Goal: Information Seeking & Learning: Learn about a topic

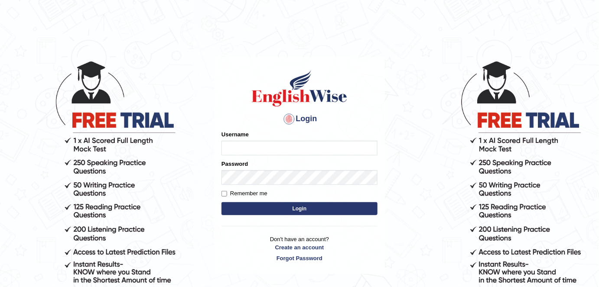
type input "alexa_"
click at [366, 206] on button "Login" at bounding box center [299, 208] width 156 height 13
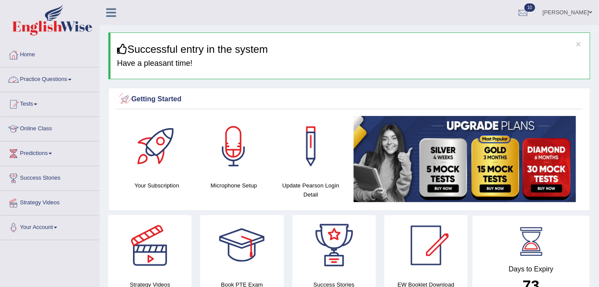
click at [62, 75] on link "Practice Questions" at bounding box center [49, 79] width 99 height 22
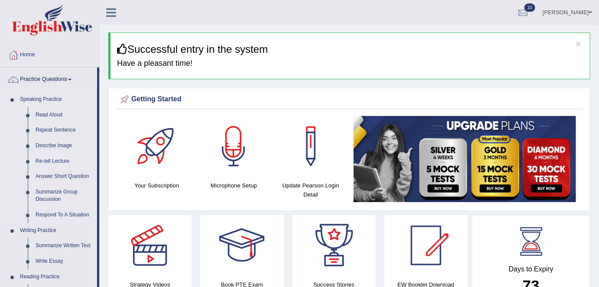
click at [66, 157] on link "Re-tell Lecture" at bounding box center [64, 162] width 65 height 16
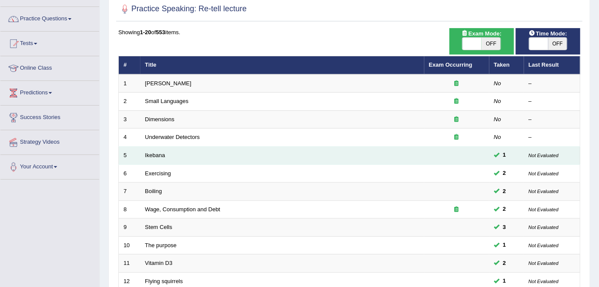
scroll to position [59, 0]
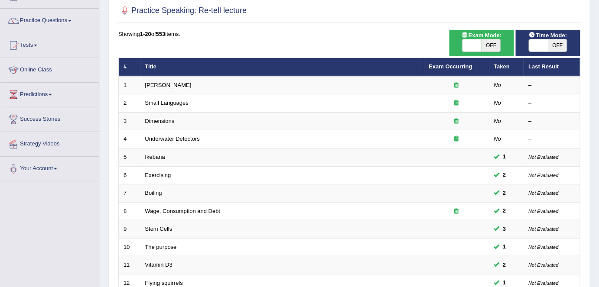
click at [556, 46] on span "OFF" at bounding box center [557, 45] width 19 height 12
checkbox input "true"
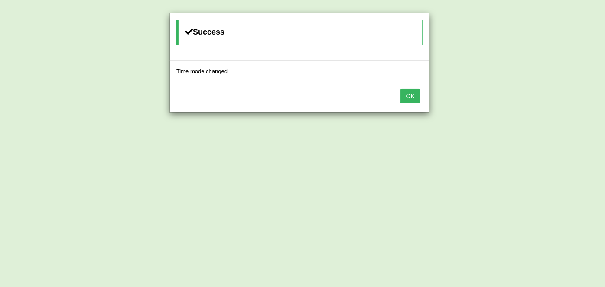
click at [401, 91] on button "OK" at bounding box center [410, 96] width 20 height 15
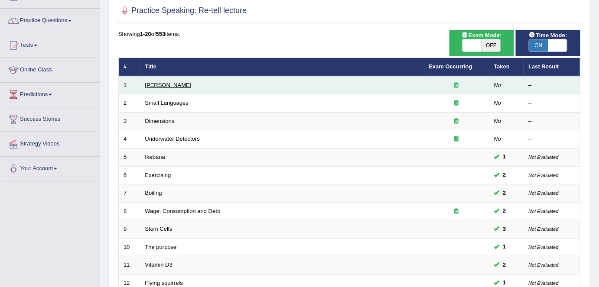
click at [163, 82] on link "Amory Lovins" at bounding box center [168, 85] width 46 height 6
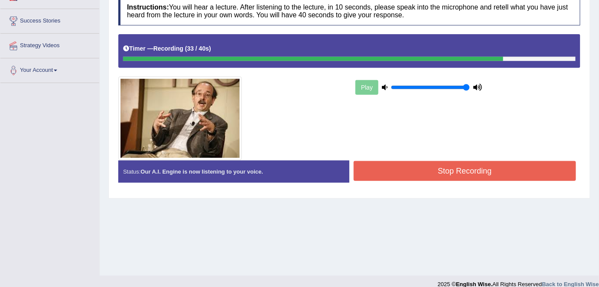
scroll to position [167, 0]
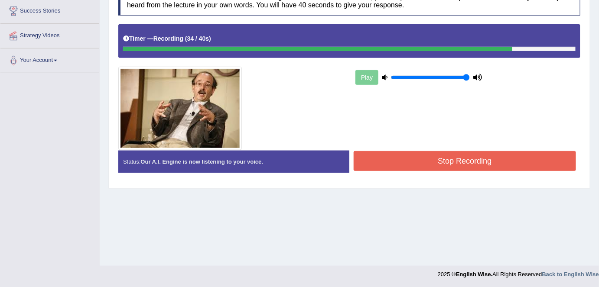
click at [405, 164] on button "Stop Recording" at bounding box center [464, 161] width 222 height 20
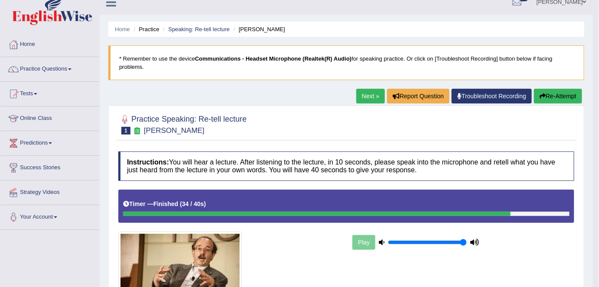
scroll to position [10, 0]
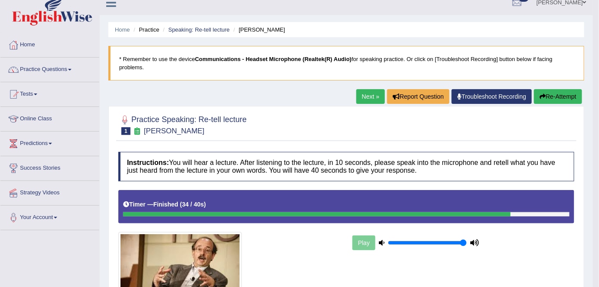
click at [550, 95] on button "Re-Attempt" at bounding box center [558, 96] width 48 height 15
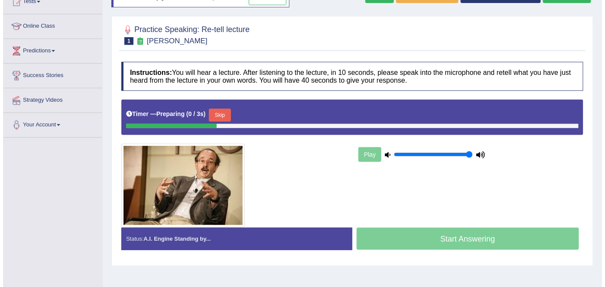
scroll to position [104, 0]
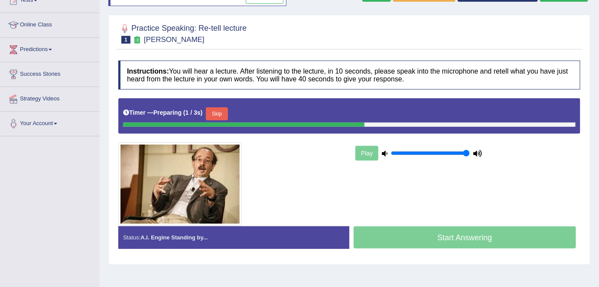
click at [227, 114] on button "Skip" at bounding box center [217, 113] width 22 height 13
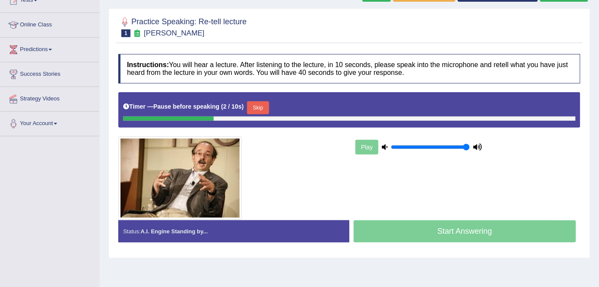
click at [266, 108] on button "Skip" at bounding box center [258, 107] width 22 height 13
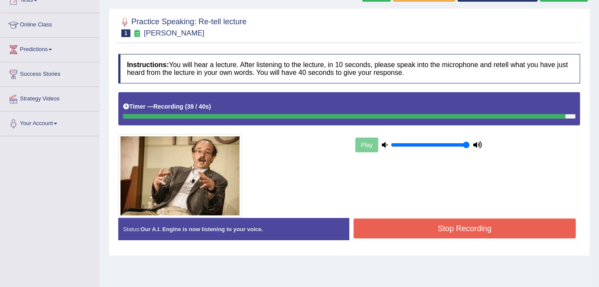
click at [365, 227] on button "Stop Recording" at bounding box center [464, 229] width 222 height 20
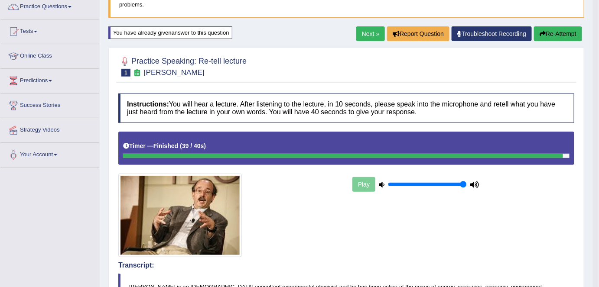
scroll to position [72, 0]
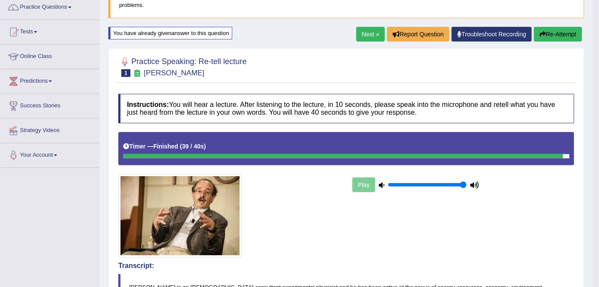
click at [374, 35] on link "Next »" at bounding box center [370, 34] width 29 height 15
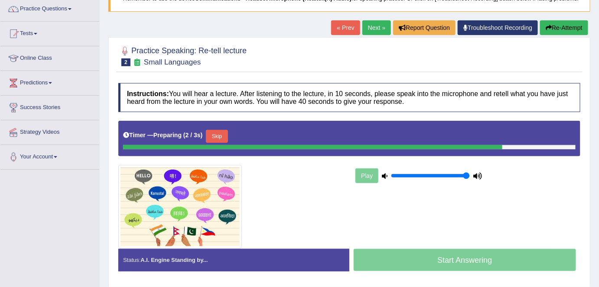
scroll to position [72, 0]
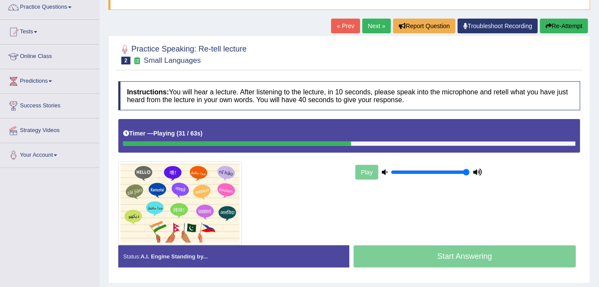
click at [569, 30] on button "Re-Attempt" at bounding box center [564, 26] width 48 height 15
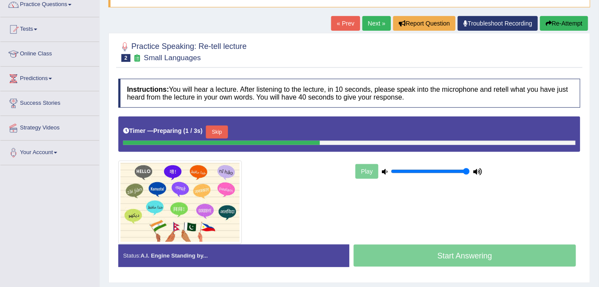
click at [223, 130] on button "Skip" at bounding box center [217, 132] width 22 height 13
click at [259, 132] on button "Skip" at bounding box center [258, 132] width 22 height 13
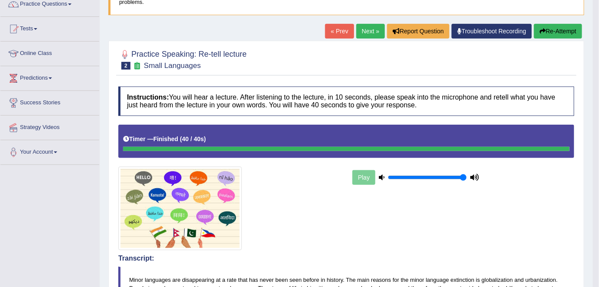
scroll to position [74, 0]
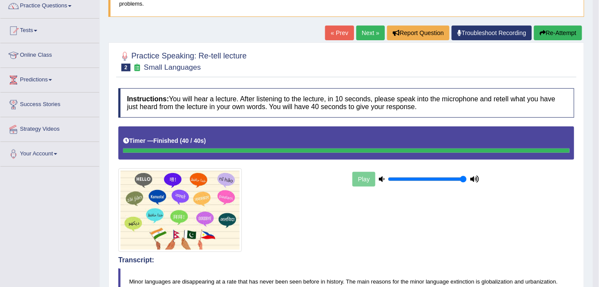
click at [364, 30] on link "Next »" at bounding box center [370, 33] width 29 height 15
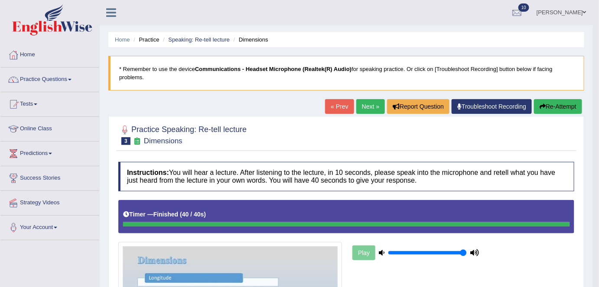
click at [367, 105] on link "Next »" at bounding box center [370, 106] width 29 height 15
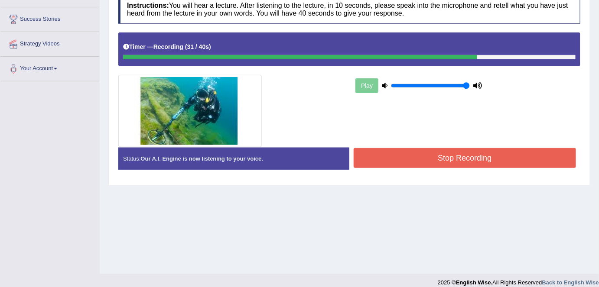
scroll to position [161, 0]
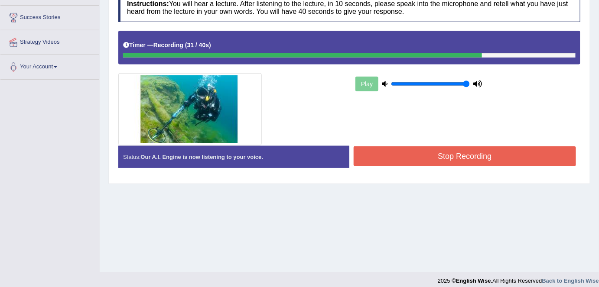
click at [404, 161] on button "Stop Recording" at bounding box center [464, 156] width 222 height 20
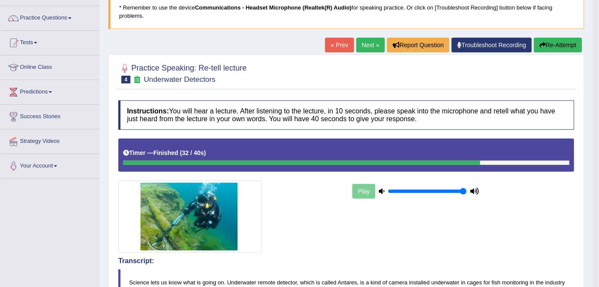
scroll to position [61, 0]
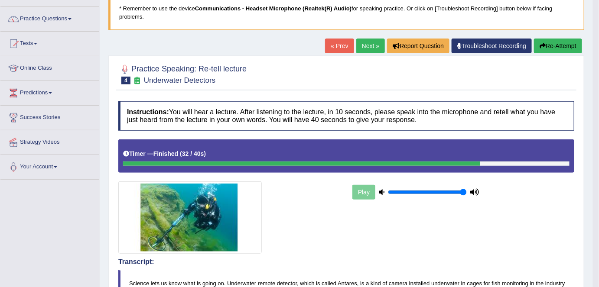
click at [551, 52] on button "Re-Attempt" at bounding box center [558, 46] width 48 height 15
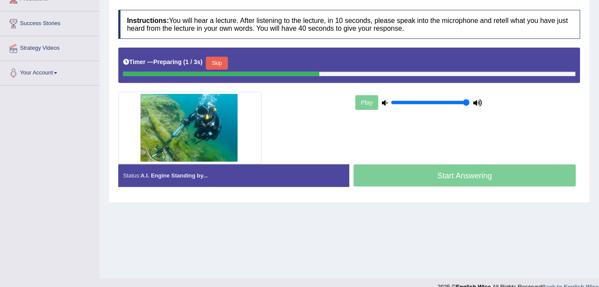
click at [223, 64] on button "Skip" at bounding box center [217, 63] width 22 height 13
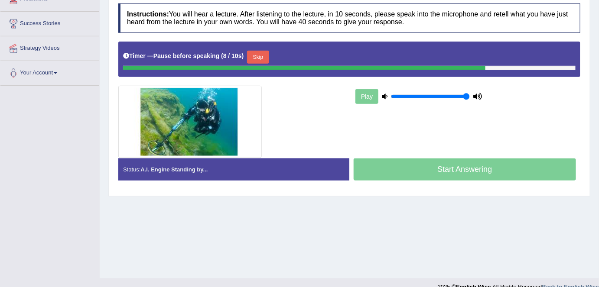
click at [259, 52] on button "Skip" at bounding box center [258, 57] width 22 height 13
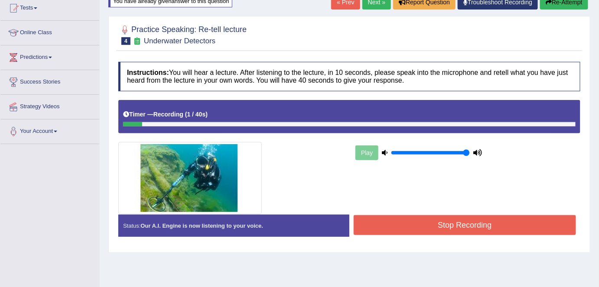
scroll to position [95, 0]
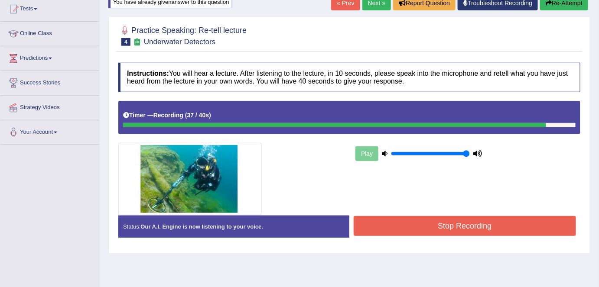
click at [395, 223] on button "Stop Recording" at bounding box center [464, 226] width 222 height 20
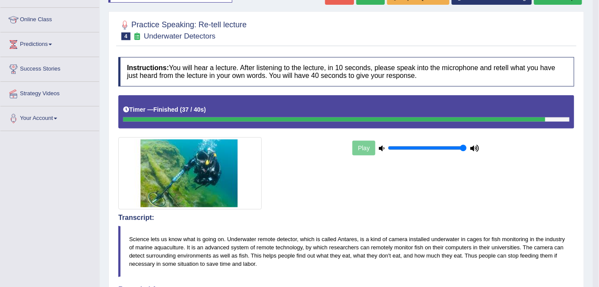
scroll to position [0, 0]
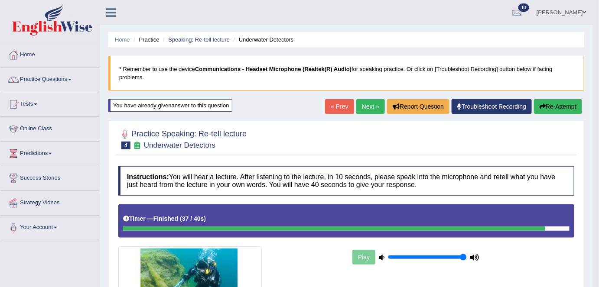
click at [363, 107] on link "Next »" at bounding box center [370, 106] width 29 height 15
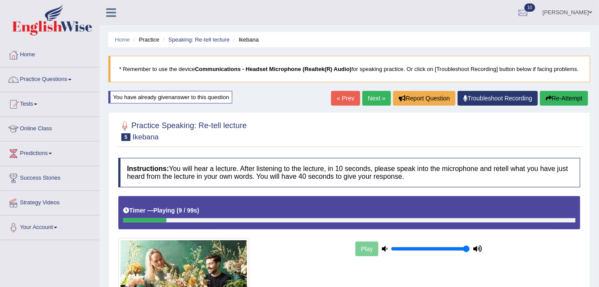
click at [371, 97] on link "Next »" at bounding box center [376, 98] width 29 height 15
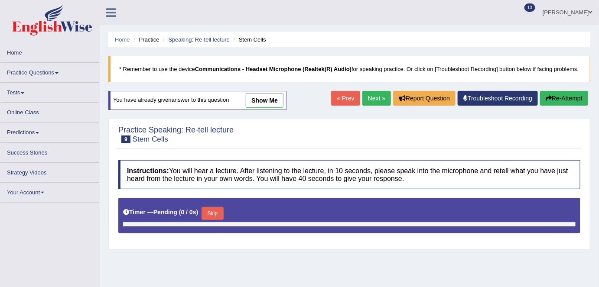
click at [371, 97] on link "Next »" at bounding box center [376, 98] width 29 height 15
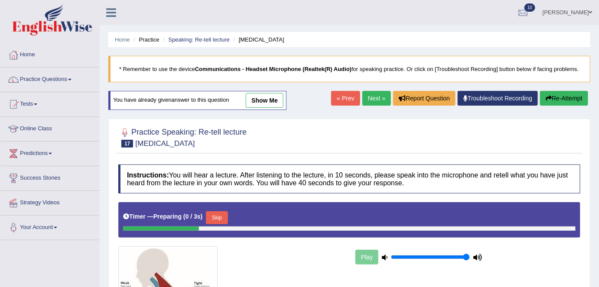
click at [371, 97] on link "Next »" at bounding box center [376, 98] width 29 height 15
drag, startPoint x: 0, startPoint y: 0, endPoint x: 371, endPoint y: 97, distance: 383.2
click at [371, 97] on link "Next »" at bounding box center [376, 98] width 29 height 15
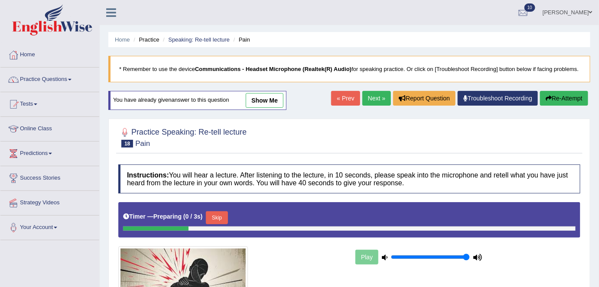
click at [371, 97] on link "Next »" at bounding box center [376, 98] width 29 height 15
drag, startPoint x: 0, startPoint y: 0, endPoint x: 371, endPoint y: 97, distance: 383.2
click at [371, 97] on link "Next »" at bounding box center [376, 98] width 29 height 15
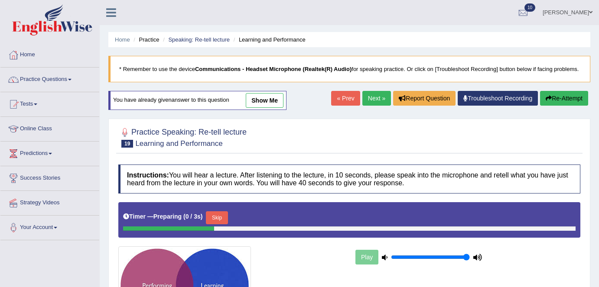
click at [371, 97] on link "Next »" at bounding box center [376, 98] width 29 height 15
drag, startPoint x: 0, startPoint y: 0, endPoint x: 371, endPoint y: 97, distance: 383.2
click at [371, 97] on link "Next »" at bounding box center [376, 98] width 29 height 15
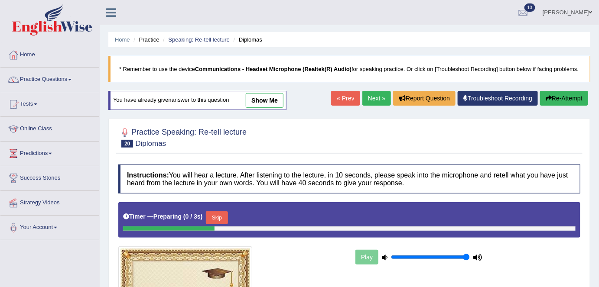
click at [371, 97] on link "Next »" at bounding box center [376, 98] width 29 height 15
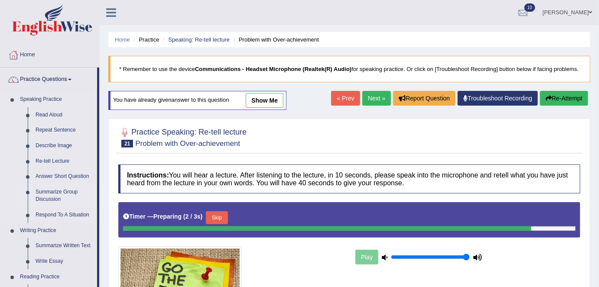
click at [56, 191] on link "Summarize Group Discussion" at bounding box center [64, 196] width 65 height 23
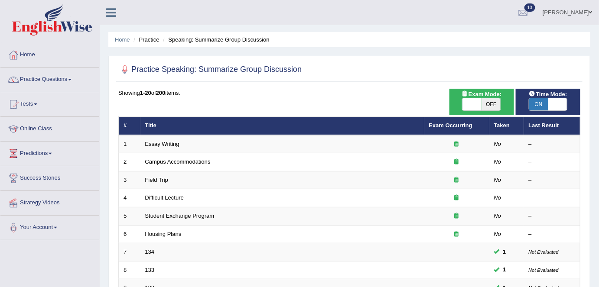
scroll to position [17, 0]
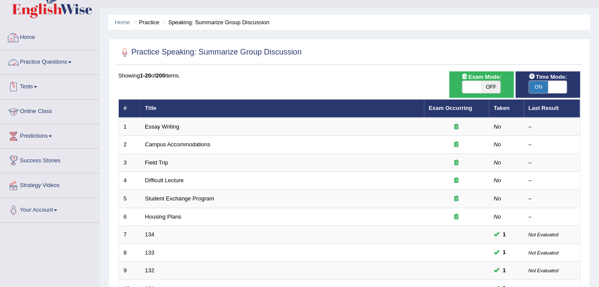
click at [55, 64] on link "Practice Questions" at bounding box center [49, 61] width 99 height 22
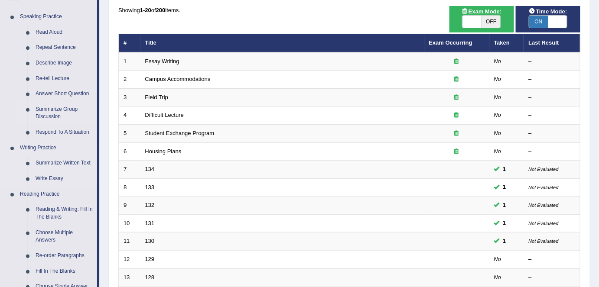
scroll to position [81, 0]
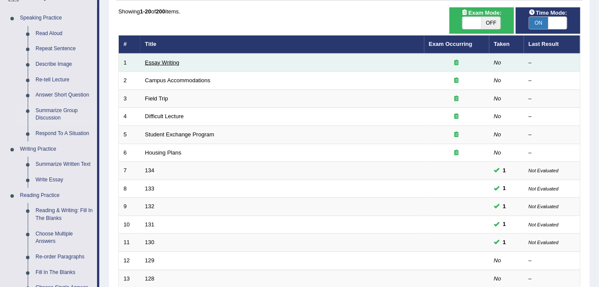
click at [170, 61] on link "Essay Writing" at bounding box center [162, 62] width 34 height 6
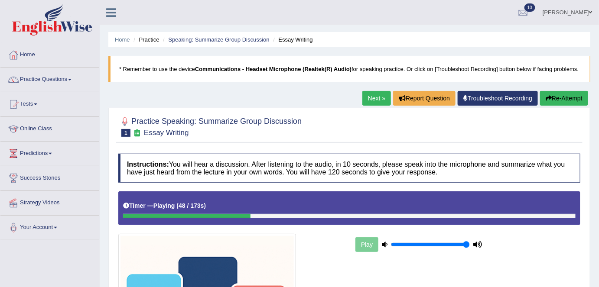
click at [552, 100] on button "Re-Attempt" at bounding box center [564, 98] width 48 height 15
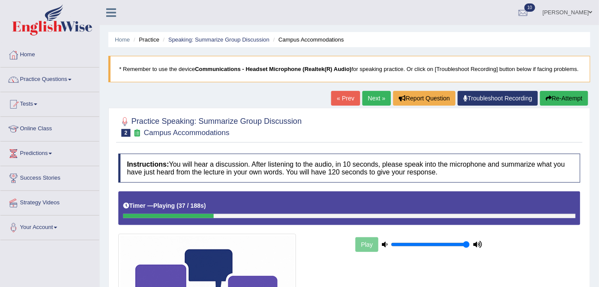
click at [570, 98] on button "Re-Attempt" at bounding box center [564, 98] width 48 height 15
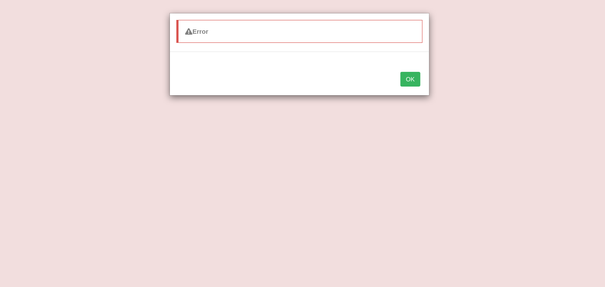
click at [408, 80] on button "OK" at bounding box center [410, 79] width 20 height 15
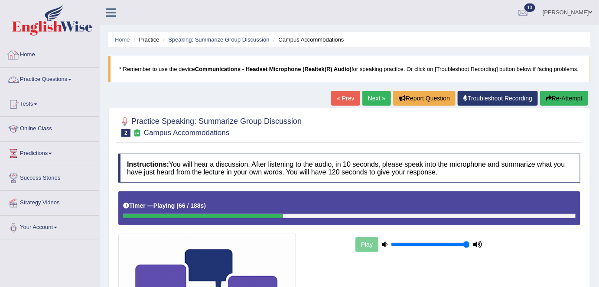
click at [49, 87] on link "Practice Questions" at bounding box center [49, 79] width 99 height 22
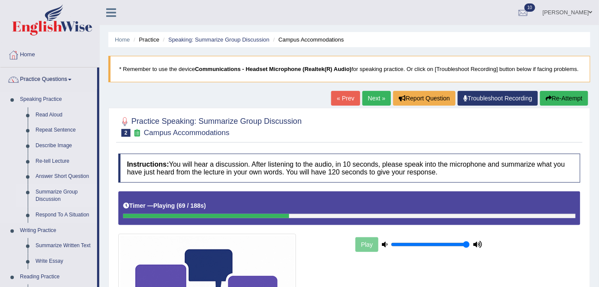
click at [65, 194] on link "Summarize Group Discussion" at bounding box center [64, 196] width 65 height 23
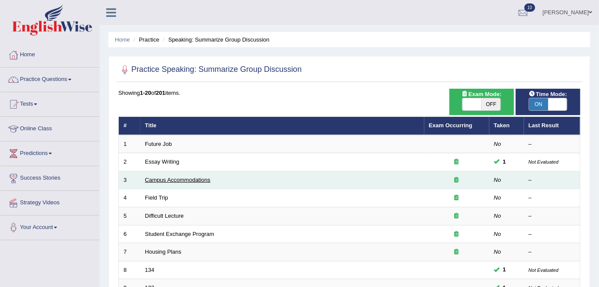
click at [155, 178] on link "Campus Accommodations" at bounding box center [177, 180] width 65 height 6
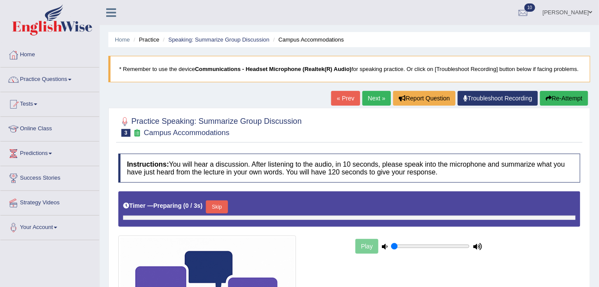
type input "1"
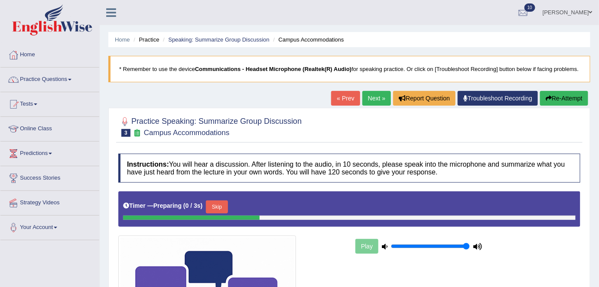
click at [219, 205] on button "Skip" at bounding box center [217, 207] width 22 height 13
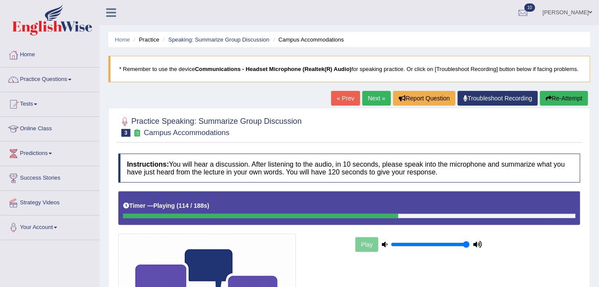
click at [567, 90] on div "Home Practice Speaking: Summarize Group Discussion Campus Accommodations * Reme…" at bounding box center [349, 228] width 499 height 457
click at [566, 97] on button "Re-Attempt" at bounding box center [564, 98] width 48 height 15
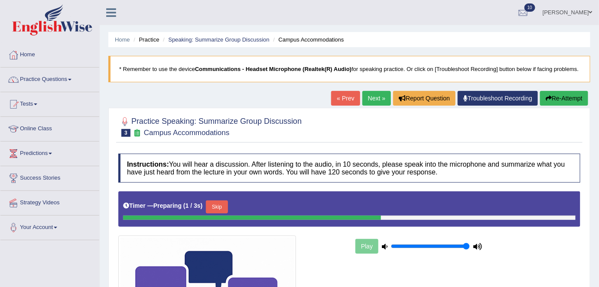
click at [219, 204] on button "Skip" at bounding box center [217, 207] width 22 height 13
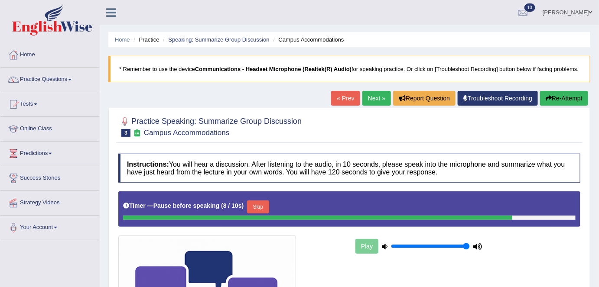
click at [258, 210] on button "Skip" at bounding box center [258, 207] width 22 height 13
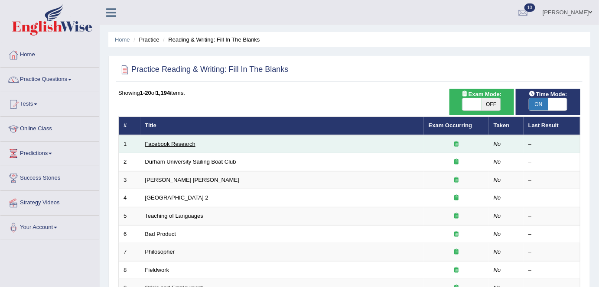
click at [176, 142] on link "Facebook Research" at bounding box center [170, 144] width 50 height 6
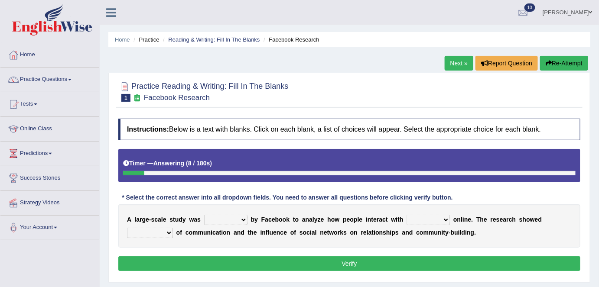
click at [241, 222] on select "surveyed had asked made" at bounding box center [225, 220] width 43 height 10
select select "made"
click at [204, 215] on select "surveyed had asked made" at bounding box center [225, 220] width 43 height 10
click at [436, 220] on select "together all each other another" at bounding box center [427, 220] width 43 height 10
select select "each other"
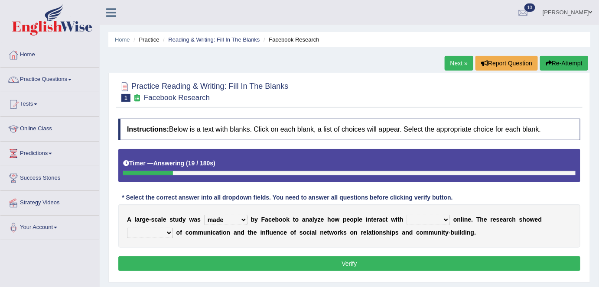
click at [406, 215] on select "together all each other another" at bounding box center [427, 220] width 43 height 10
click at [163, 230] on select "advantages standards fellowships patterns" at bounding box center [150, 233] width 46 height 10
select select "patterns"
click at [127, 228] on select "advantages standards fellowships patterns" at bounding box center [150, 233] width 46 height 10
click at [217, 264] on button "Verify" at bounding box center [349, 263] width 462 height 15
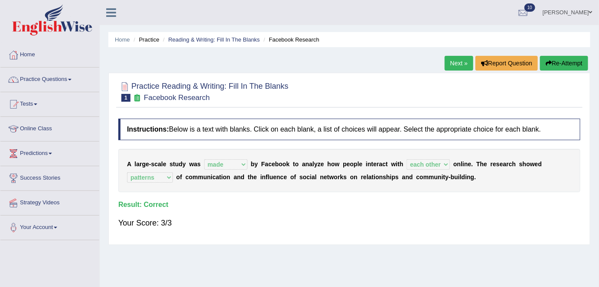
click at [448, 62] on link "Next »" at bounding box center [458, 63] width 29 height 15
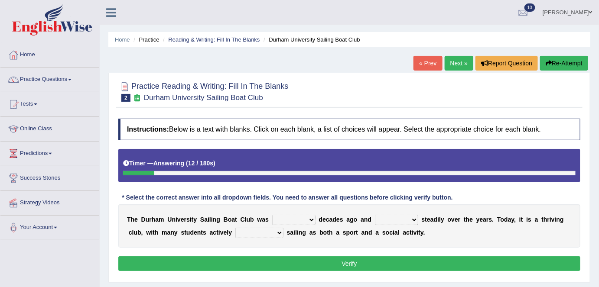
click at [306, 220] on select "found fund founded find" at bounding box center [293, 220] width 43 height 10
select select "founded"
click at [272, 215] on select "found fund founded find" at bounding box center [293, 220] width 43 height 10
click at [410, 218] on select "grow growing has grown grown" at bounding box center [396, 220] width 43 height 10
select select "has grown"
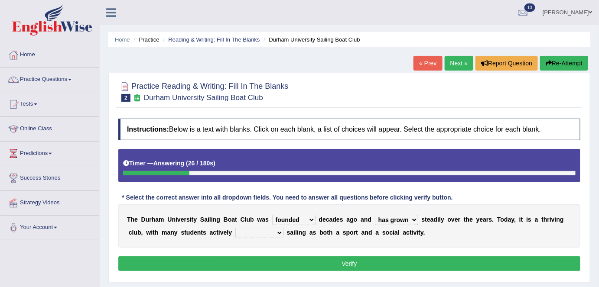
click at [375, 215] on select "grow growing has grown grown" at bounding box center [396, 220] width 43 height 10
click at [274, 231] on select "enjoy enjoyed are enjoying enjoying" at bounding box center [259, 233] width 48 height 10
select select "enjoying"
click at [235, 228] on select "enjoy enjoyed are enjoying enjoying" at bounding box center [259, 233] width 48 height 10
click at [284, 265] on button "Verify" at bounding box center [349, 263] width 462 height 15
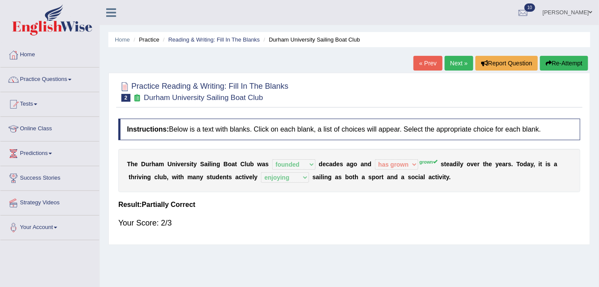
click at [460, 62] on link "Next »" at bounding box center [458, 63] width 29 height 15
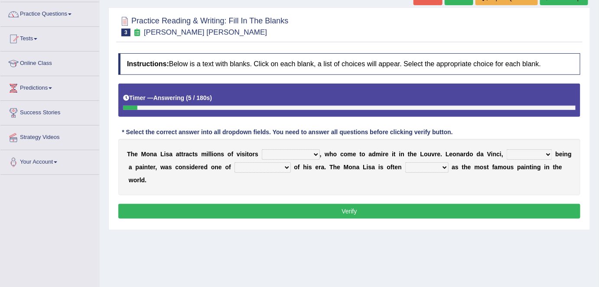
click at [311, 152] on select "around the year the all year all year round per year" at bounding box center [291, 154] width 58 height 10
select select "all year round"
click at [262, 149] on select "around the year the all year all year round per year" at bounding box center [291, 154] width 58 height 10
click at [545, 152] on select "rather than as much as as well as as long as" at bounding box center [528, 154] width 45 height 10
click at [506, 149] on select "rather than as much as as well as as long as" at bounding box center [528, 154] width 45 height 10
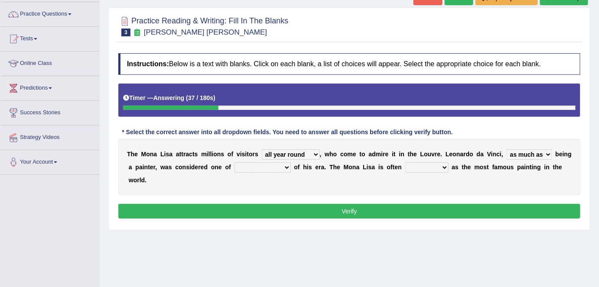
click at [542, 154] on select "rather than as much as as well as as long as" at bounding box center [528, 154] width 45 height 10
select select "as well as"
click at [506, 149] on select "rather than as much as as well as as long as" at bounding box center [528, 154] width 45 height 10
click at [286, 164] on select "better artists artist the better artist the best artists" at bounding box center [262, 167] width 56 height 10
select select "the best artists"
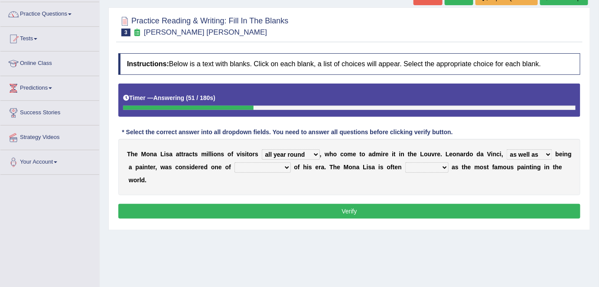
click at [234, 162] on select "better artists artist the better artist the best artists" at bounding box center [262, 167] width 56 height 10
click at [440, 165] on select "classified suggested predicted described" at bounding box center [426, 167] width 43 height 10
select select "described"
click at [405, 162] on select "classified suggested predicted described" at bounding box center [426, 167] width 43 height 10
click at [451, 210] on button "Verify" at bounding box center [349, 211] width 462 height 15
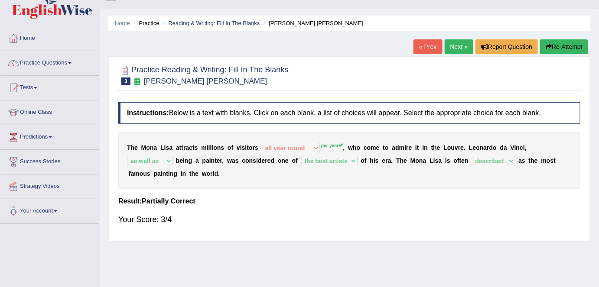
scroll to position [13, 0]
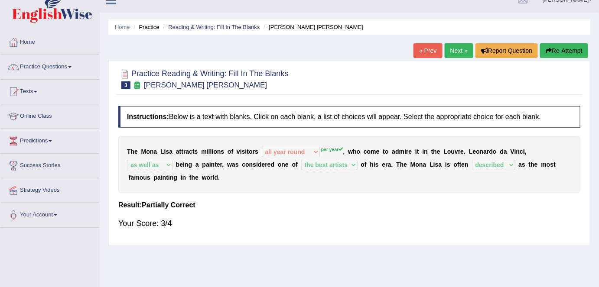
click at [458, 50] on link "Next »" at bounding box center [458, 50] width 29 height 15
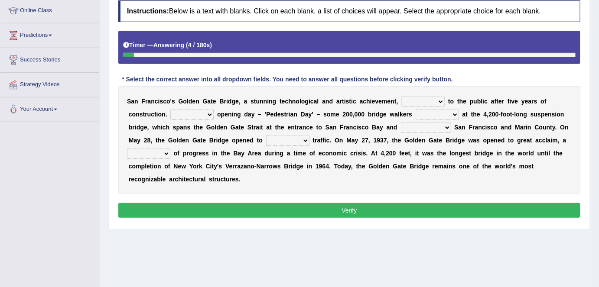
scroll to position [117, 0]
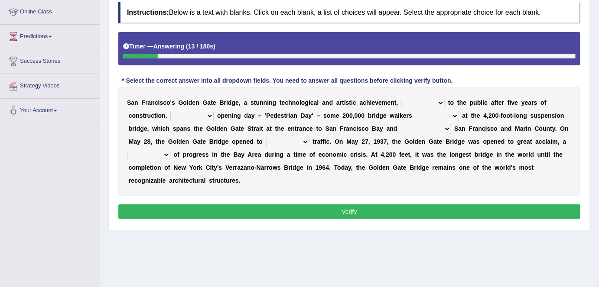
click at [434, 100] on select "opens closes appears equals" at bounding box center [422, 103] width 43 height 10
select select "opens"
click at [401, 98] on select "opens closes appears equals" at bounding box center [422, 103] width 43 height 10
click at [208, 116] on select "On During Since When" at bounding box center [191, 116] width 43 height 10
click at [435, 98] on select "opens closes appears equals" at bounding box center [422, 103] width 43 height 10
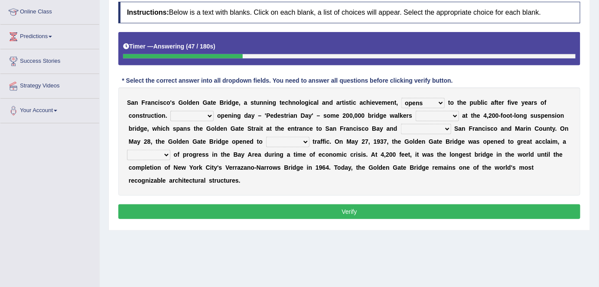
click at [435, 98] on select "opens closes appears equals" at bounding box center [422, 103] width 43 height 10
click at [202, 113] on select "On During Since When" at bounding box center [191, 116] width 43 height 10
click at [451, 113] on select "stationed looked marveled laughed" at bounding box center [436, 116] width 43 height 10
select select "looked"
click at [415, 111] on select "stationed looked marveled laughed" at bounding box center [436, 116] width 43 height 10
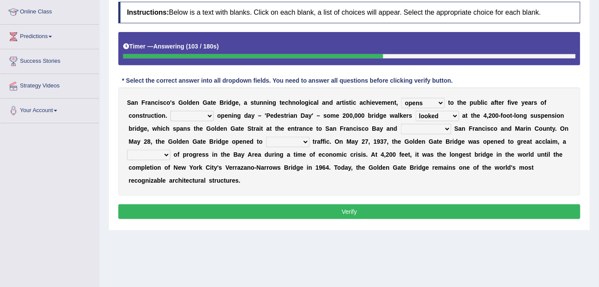
click at [434, 127] on select "separates connects channels differentiates" at bounding box center [426, 129] width 50 height 10
select select "connects"
click at [401, 124] on select "separates connects channels differentiates" at bounding box center [426, 129] width 50 height 10
click at [300, 140] on select "aquatic vehicular airborne watertight" at bounding box center [287, 142] width 43 height 10
select select "vehicular"
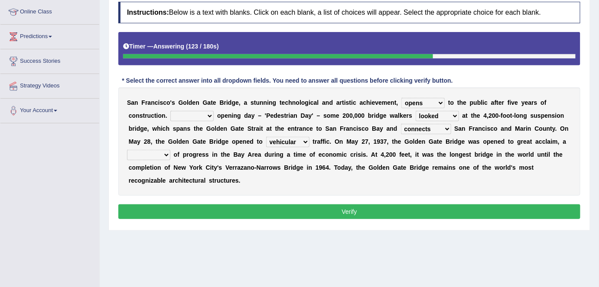
click at [266, 137] on select "aquatic vehicular airborne watertight" at bounding box center [287, 142] width 43 height 10
click at [164, 155] on select "denial symbol technique yield" at bounding box center [148, 155] width 43 height 10
select select "symbol"
click at [127, 150] on select "denial symbol technique yield" at bounding box center [148, 155] width 43 height 10
click at [435, 102] on select "opens closes appears equals" at bounding box center [422, 103] width 43 height 10
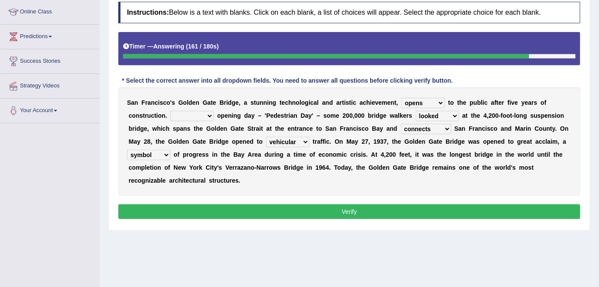
click at [435, 102] on select "opens closes appears equals" at bounding box center [422, 103] width 43 height 10
click at [201, 113] on select "On During Since When" at bounding box center [191, 116] width 43 height 10
select select "Since"
click at [170, 111] on select "On During Since When" at bounding box center [191, 116] width 43 height 10
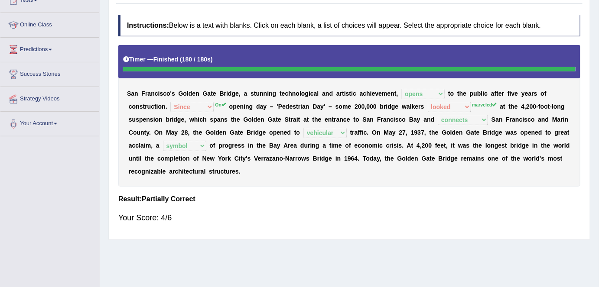
scroll to position [0, 0]
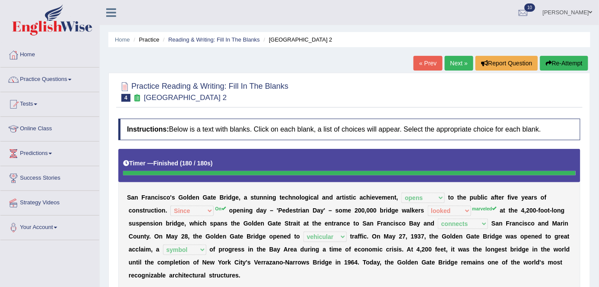
click at [463, 61] on link "Next »" at bounding box center [458, 63] width 29 height 15
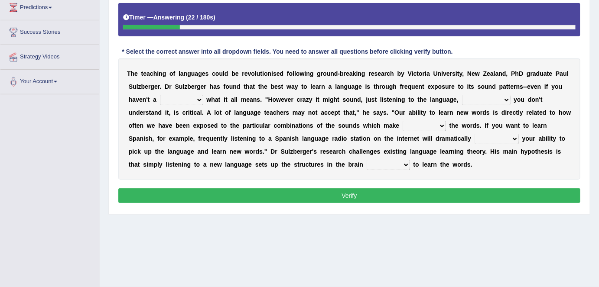
click at [196, 97] on select "dew claw clue due" at bounding box center [181, 100] width 43 height 10
select select "clue"
click at [160, 95] on select "dew claw clue due" at bounding box center [181, 100] width 43 height 10
click at [506, 96] on select "but also all together even though if so" at bounding box center [486, 100] width 49 height 10
select select "even though"
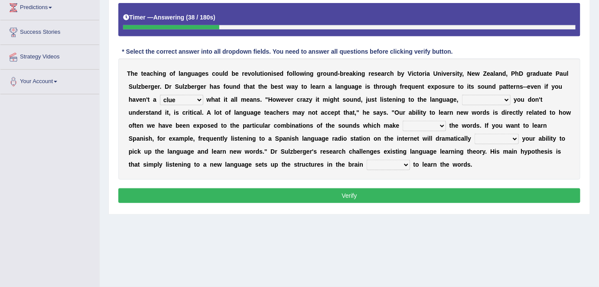
click at [462, 95] on select "but also all together even though if so" at bounding box center [486, 100] width 49 height 10
click at [434, 123] on select "down up of on" at bounding box center [423, 126] width 43 height 10
select select "up"
click at [402, 121] on select "down up of on" at bounding box center [423, 126] width 43 height 10
click at [510, 136] on select "evaluate exaggerate describe boost" at bounding box center [496, 139] width 44 height 10
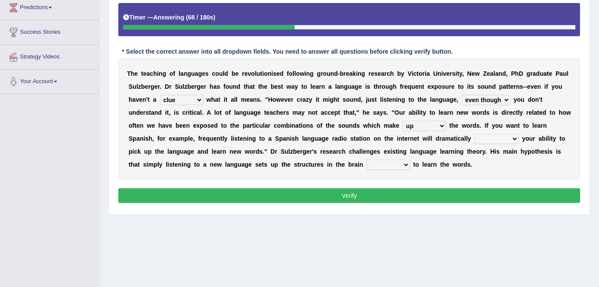
select select "boost"
click at [474, 134] on select "evaluate exaggerate describe boost" at bounding box center [496, 139] width 44 height 10
click at [401, 163] on select "requiring required directed to require" at bounding box center [387, 165] width 43 height 10
select select "required"
click at [366, 160] on select "requiring required directed to require" at bounding box center [387, 165] width 43 height 10
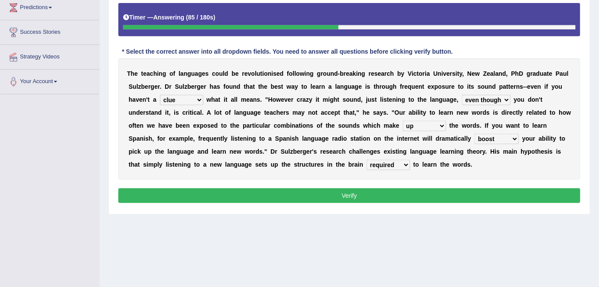
click at [401, 194] on button "Verify" at bounding box center [349, 195] width 462 height 15
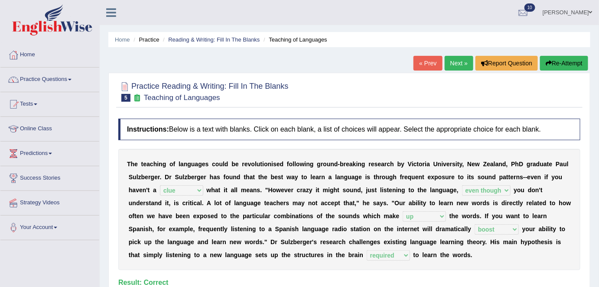
click at [449, 68] on link "Next »" at bounding box center [458, 63] width 29 height 15
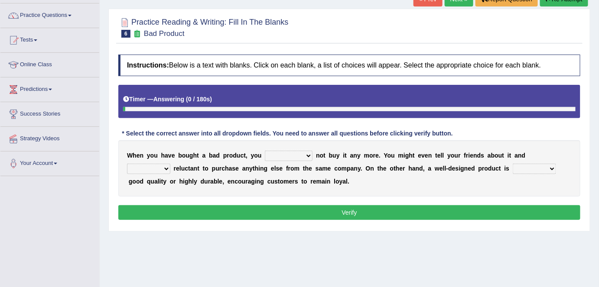
scroll to position [65, 0]
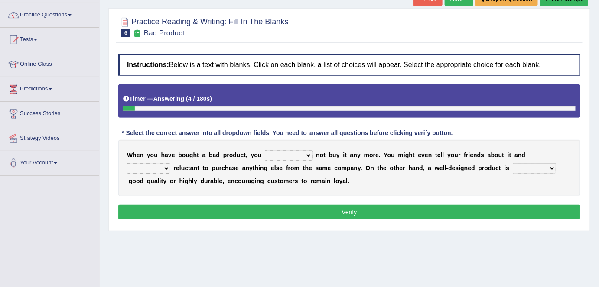
click at [302, 155] on select "would have should have should" at bounding box center [289, 155] width 48 height 10
select select "would"
click at [265, 150] on select "would have should have should" at bounding box center [289, 155] width 48 height 10
click at [304, 156] on select "would have should have should" at bounding box center [289, 155] width 48 height 10
click at [347, 190] on div "W h e n y o u h a v e b o u g h t a b a d p r o d u c t , y o u would have shou…" at bounding box center [349, 168] width 462 height 56
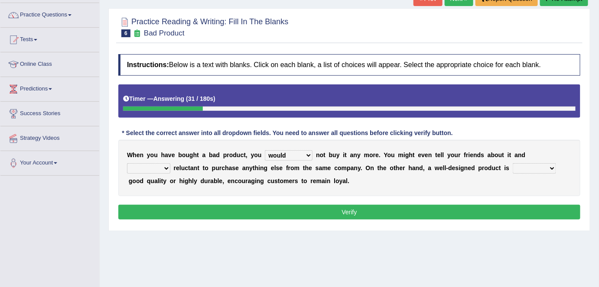
click at [170, 163] on select "is are be being" at bounding box center [148, 168] width 43 height 10
select select "be"
click at [170, 163] on select "is are be being" at bounding box center [148, 168] width 43 height 10
click at [512, 165] on select "both also neither either" at bounding box center [533, 168] width 43 height 10
select select "either"
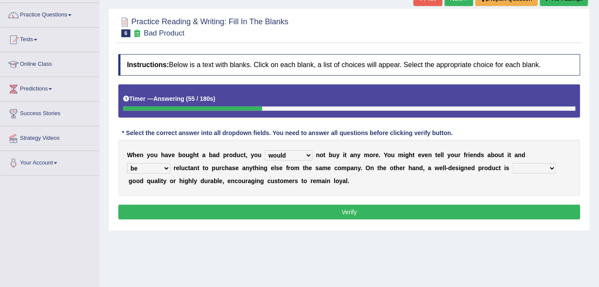
click at [512, 163] on select "both also neither either" at bounding box center [533, 168] width 43 height 10
click at [459, 213] on button "Verify" at bounding box center [349, 212] width 462 height 15
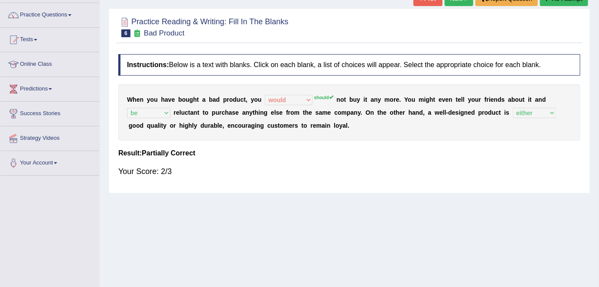
scroll to position [0, 0]
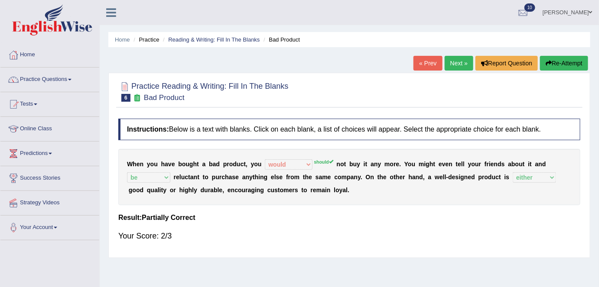
click at [454, 64] on link "Next »" at bounding box center [458, 63] width 29 height 15
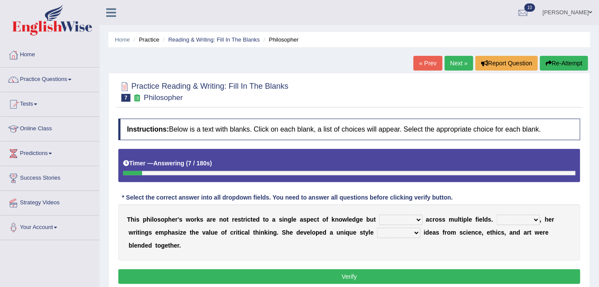
click at [411, 218] on select "constrain contain assemble extend" at bounding box center [400, 220] width 43 height 10
select select "extend"
click at [379, 215] on select "constrain contain assemble extend" at bounding box center [400, 220] width 43 height 10
click at [534, 217] on select "Rather So Moreover Likely" at bounding box center [517, 220] width 43 height 10
select select "Moreover"
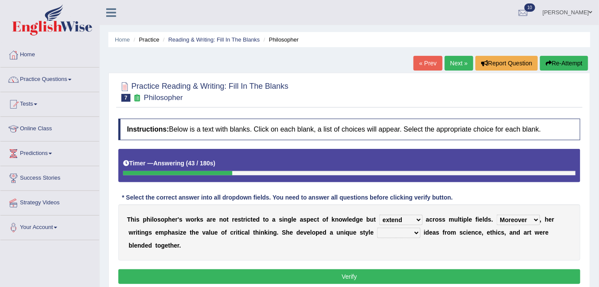
click at [496, 215] on select "Rather So Moreover Likely" at bounding box center [517, 220] width 43 height 10
click at [412, 231] on select "in that that which in which" at bounding box center [398, 233] width 43 height 10
select select "in which"
click at [377, 228] on select "in that that which in which" at bounding box center [398, 233] width 43 height 10
click at [476, 275] on button "Verify" at bounding box center [349, 276] width 462 height 15
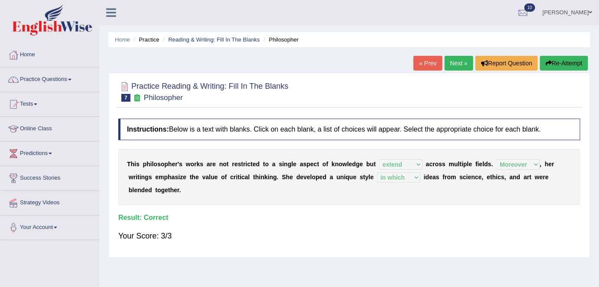
click at [456, 62] on link "Next »" at bounding box center [458, 63] width 29 height 15
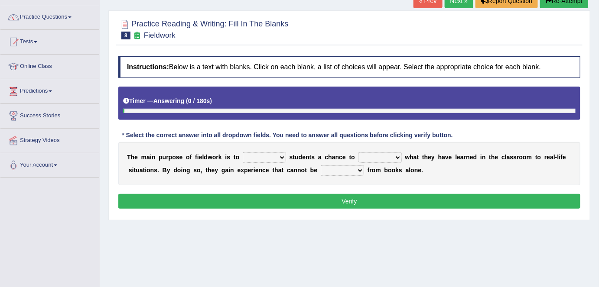
scroll to position [63, 0]
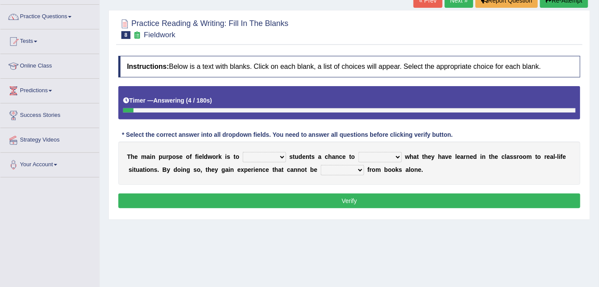
click at [278, 155] on select "resemble stow rave offer" at bounding box center [264, 157] width 43 height 10
select select "offer"
click at [243, 152] on select "resemble stow rave offer" at bounding box center [264, 157] width 43 height 10
click at [390, 157] on select "compare align apply dismount" at bounding box center [379, 157] width 43 height 10
click at [311, 227] on div "Home Practice Reading & Writing: Fill In The Blanks Fieldwork « Prev Next » Rep…" at bounding box center [349, 153] width 499 height 433
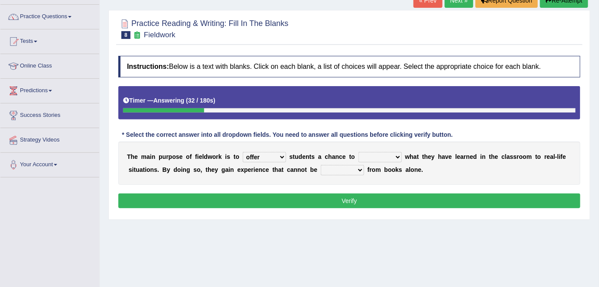
click at [395, 155] on select "compare align apply dismount" at bounding box center [379, 157] width 43 height 10
select select "compare"
click at [358, 152] on select "compare align apply dismount" at bounding box center [379, 157] width 43 height 10
click at [395, 153] on select "compare align apply dismount" at bounding box center [379, 157] width 43 height 10
click at [310, 203] on button "Verify" at bounding box center [349, 201] width 462 height 15
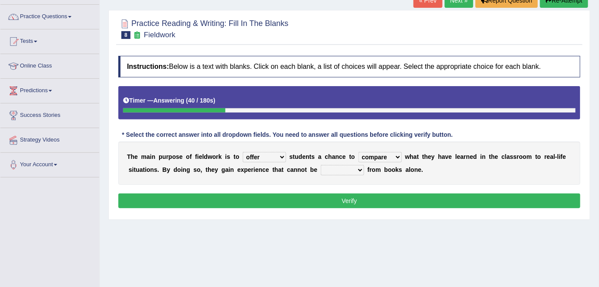
click at [357, 165] on select "originated prepared obtained touted" at bounding box center [342, 170] width 43 height 10
select select "obtained"
click at [321, 165] on select "originated prepared obtained touted" at bounding box center [342, 170] width 43 height 10
click at [359, 168] on select "originated prepared obtained touted" at bounding box center [342, 170] width 43 height 10
click at [290, 201] on button "Verify" at bounding box center [349, 201] width 462 height 15
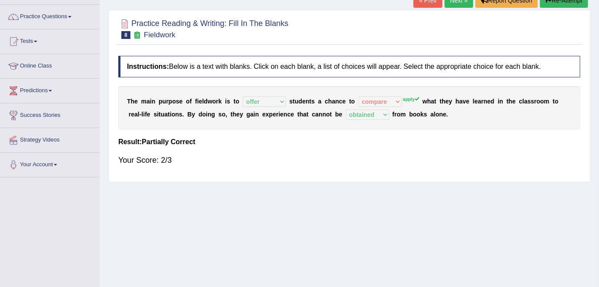
scroll to position [0, 0]
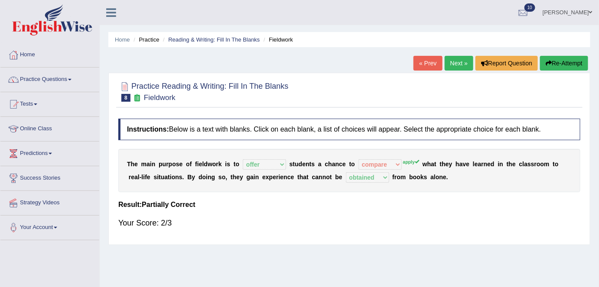
click at [455, 65] on link "Next »" at bounding box center [458, 63] width 29 height 15
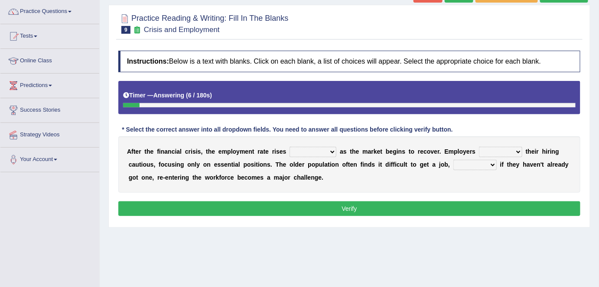
click at [330, 150] on select "normally conversely strenuously sharply" at bounding box center [312, 152] width 47 height 10
select select "sharply"
click at [289, 147] on select "normally conversely strenuously sharply" at bounding box center [312, 152] width 47 height 10
click at [512, 150] on select "keeping kept keep are kept" at bounding box center [500, 152] width 43 height 10
select select "keep"
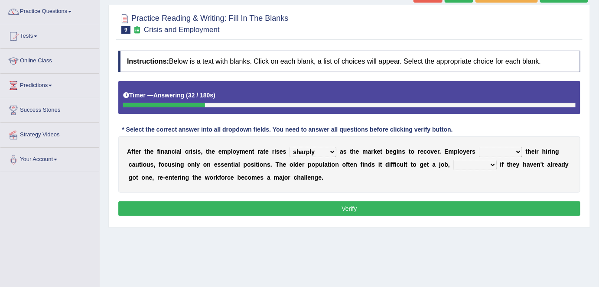
click at [479, 147] on select "keeping kept keep are kept" at bounding box center [500, 152] width 43 height 10
click at [491, 163] on select "although while then because" at bounding box center [474, 165] width 43 height 10
click at [511, 175] on div "A f t e r t h e f i n a n c i a l c r i s i s , t h e e m p l o y m e n t r a t…" at bounding box center [349, 164] width 462 height 56
click at [487, 163] on select "although while then because" at bounding box center [474, 165] width 43 height 10
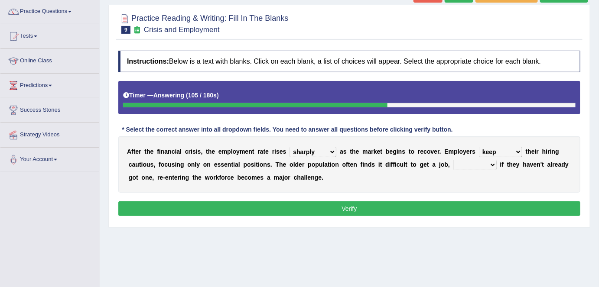
select select "then"
click at [453, 160] on select "although while then because" at bounding box center [474, 165] width 43 height 10
click at [474, 204] on button "Verify" at bounding box center [349, 208] width 462 height 15
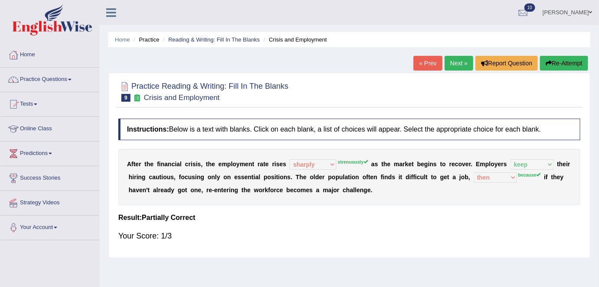
click at [452, 58] on link "Next »" at bounding box center [458, 63] width 29 height 15
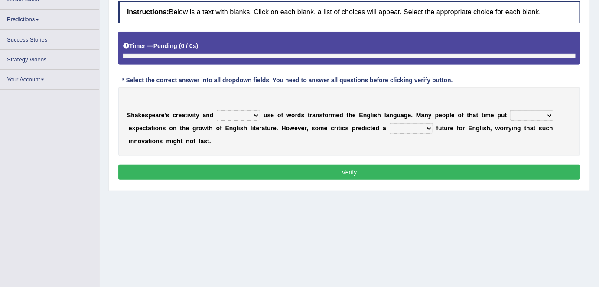
scroll to position [129, 0]
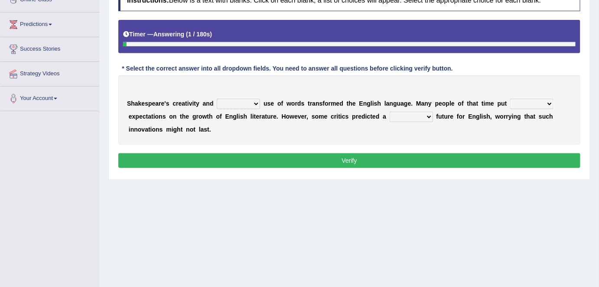
click at [254, 103] on select "idealized intensive fancied inventive" at bounding box center [238, 104] width 43 height 10
select select "fancied"
click at [217, 99] on select "idealized intensive fancied inventive" at bounding box center [238, 104] width 43 height 10
click at [544, 100] on select "wide much high more" at bounding box center [531, 104] width 43 height 10
select select "high"
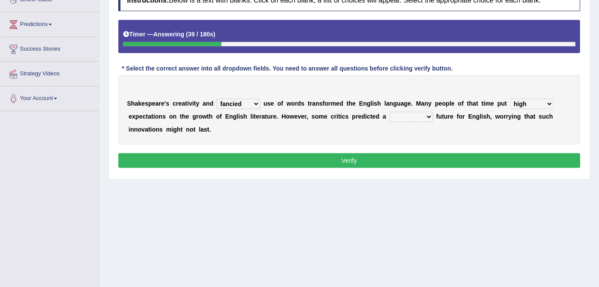
click at [510, 99] on select "wide much high more" at bounding box center [531, 104] width 43 height 10
click at [428, 116] on select "monetary promising irresistible daunting" at bounding box center [410, 117] width 43 height 10
select select "daunting"
click at [389, 112] on select "monetary promising irresistible daunting" at bounding box center [410, 117] width 43 height 10
click at [426, 162] on button "Verify" at bounding box center [349, 160] width 462 height 15
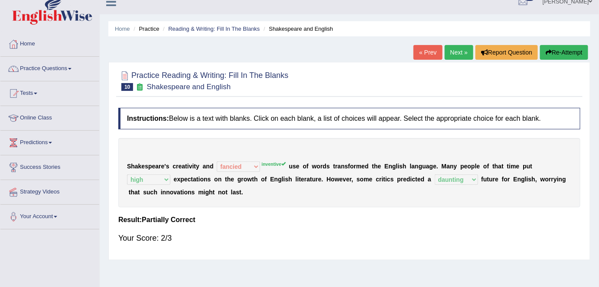
scroll to position [3, 0]
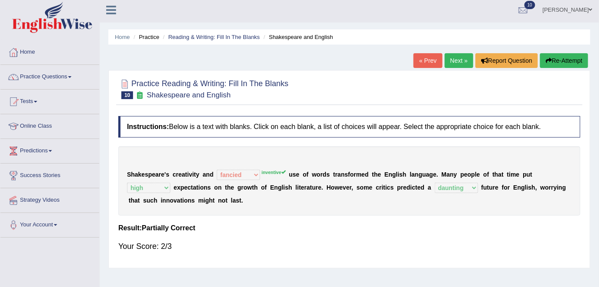
click at [450, 59] on link "Next »" at bounding box center [458, 60] width 29 height 15
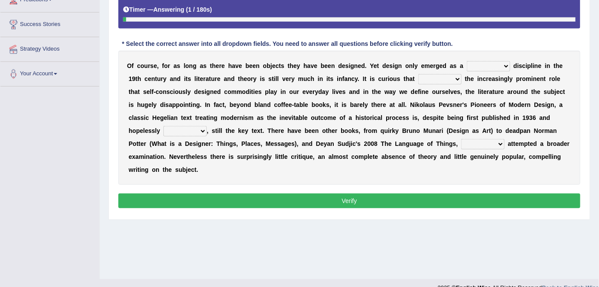
scroll to position [154, 0]
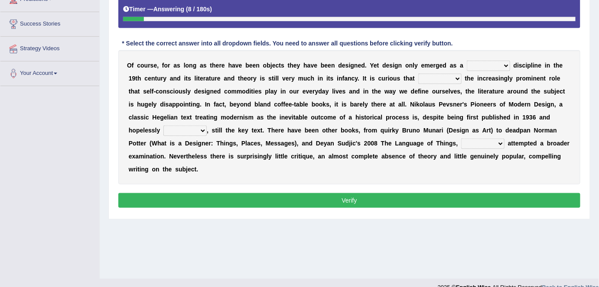
click at [501, 64] on select "bilateral ubiquitous foremost dedicated" at bounding box center [487, 66] width 43 height 10
select select "ubiquitous"
click at [466, 61] on select "bilateral ubiquitous foremost dedicated" at bounding box center [487, 66] width 43 height 10
click at [444, 79] on select "since despite within through" at bounding box center [439, 79] width 43 height 10
click at [382, 130] on b "q" at bounding box center [382, 130] width 4 height 7
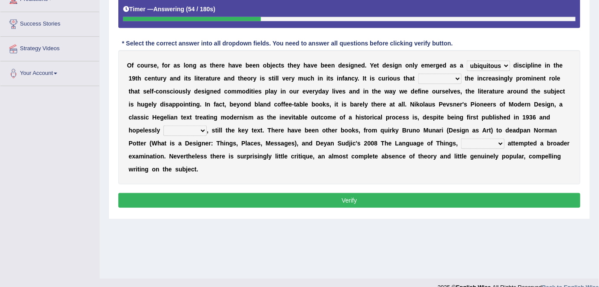
click at [440, 74] on select "since despite within through" at bounding box center [439, 79] width 43 height 10
select select "despite"
click at [418, 74] on select "since despite within through" at bounding box center [439, 79] width 43 height 10
click at [197, 133] on select "dates dating date dated" at bounding box center [184, 131] width 43 height 10
select select "dated"
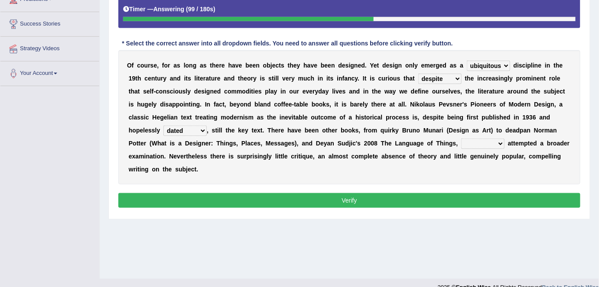
click at [163, 126] on select "dates dating date dated" at bounding box center [184, 131] width 43 height 10
click at [198, 128] on select "dates dating date dated" at bounding box center [184, 131] width 43 height 10
click at [257, 175] on div "O f c o u r s e , f o r a s l o n g a s t h e r e h a v e b e e n o b j e c t s…" at bounding box center [349, 117] width 462 height 134
click at [496, 142] on select "which then however as" at bounding box center [482, 144] width 43 height 10
select select "which"
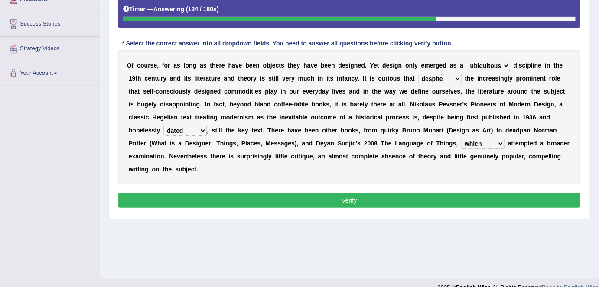
click at [461, 139] on select "which then however as" at bounding box center [482, 144] width 43 height 10
click at [418, 205] on button "Verify" at bounding box center [349, 200] width 462 height 15
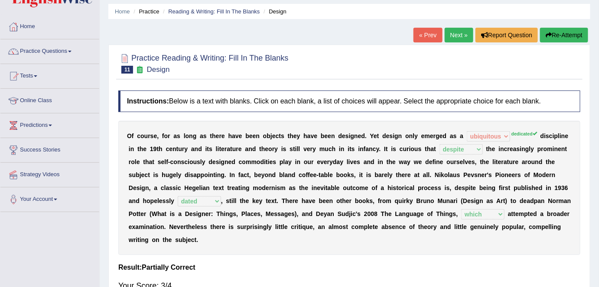
scroll to position [26, 0]
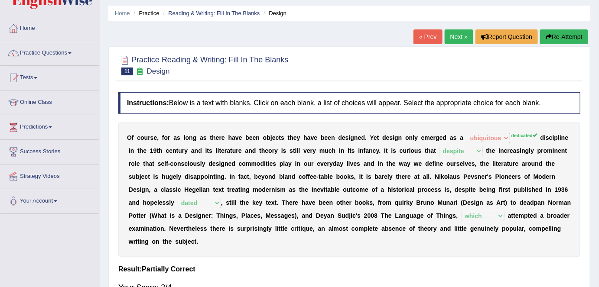
click at [454, 40] on link "Next »" at bounding box center [458, 36] width 29 height 15
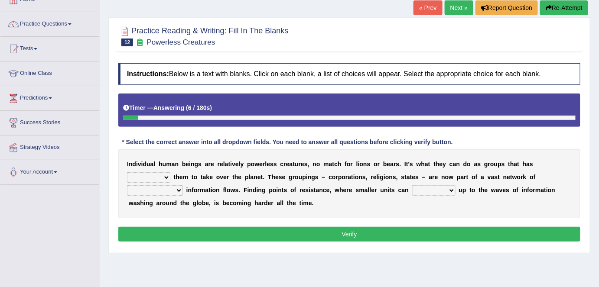
click at [163, 176] on select "enabled contended embodied conjured" at bounding box center [148, 177] width 43 height 10
select select "enabled"
click at [127, 172] on select "enabled contended embodied conjured" at bounding box center [148, 177] width 43 height 10
click at [180, 188] on select "interconnected overlapping fastened exploited" at bounding box center [155, 190] width 56 height 10
select select "interconnected"
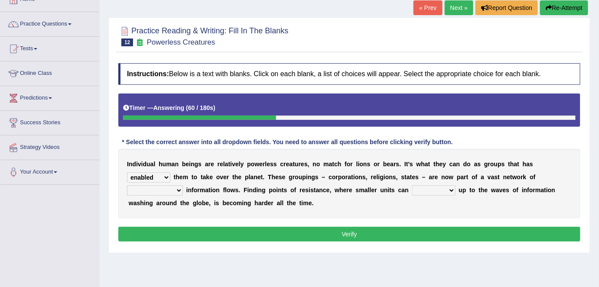
click at [127, 185] on select "interconnected overlapping fastened exploited" at bounding box center [155, 190] width 56 height 10
click at [444, 187] on select "stand raise hail pump" at bounding box center [433, 190] width 43 height 10
select select "raise"
click at [412, 185] on select "stand raise hail pump" at bounding box center [433, 190] width 43 height 10
click at [451, 232] on button "Verify" at bounding box center [349, 234] width 462 height 15
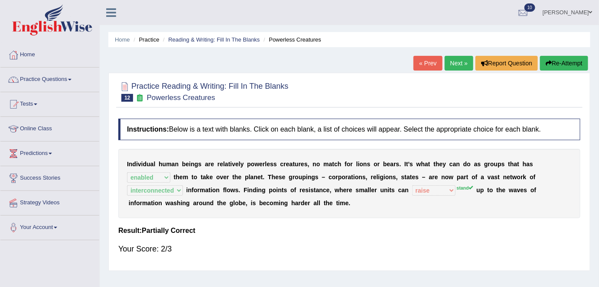
click at [461, 60] on link "Next »" at bounding box center [458, 63] width 29 height 15
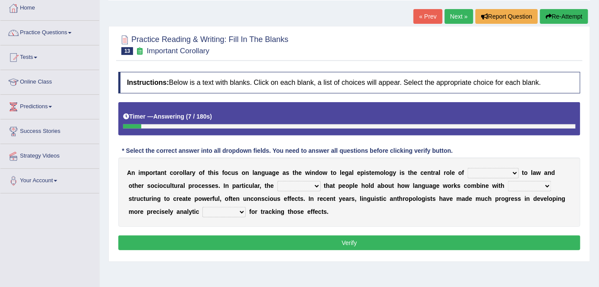
scroll to position [46, 0]
